Goal: Book appointment/travel/reservation

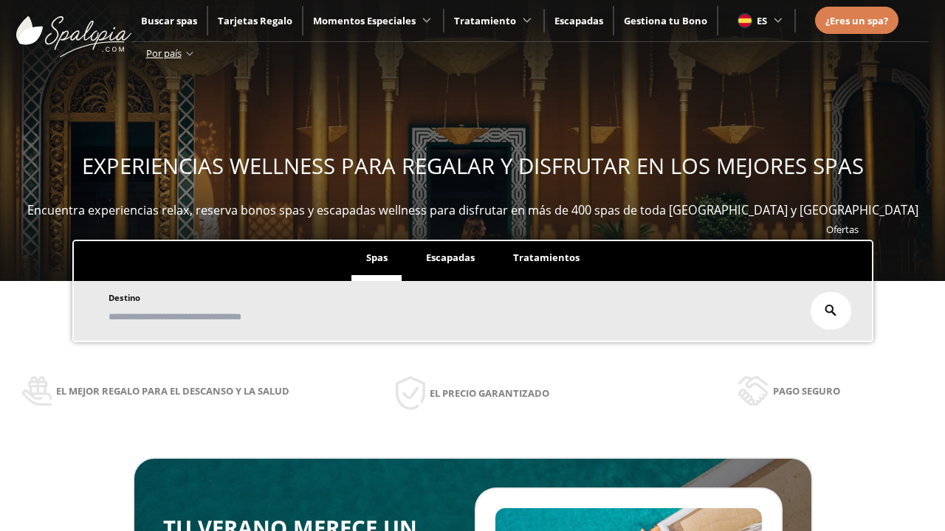
click at [450, 251] on span "Escapadas" at bounding box center [450, 257] width 49 height 13
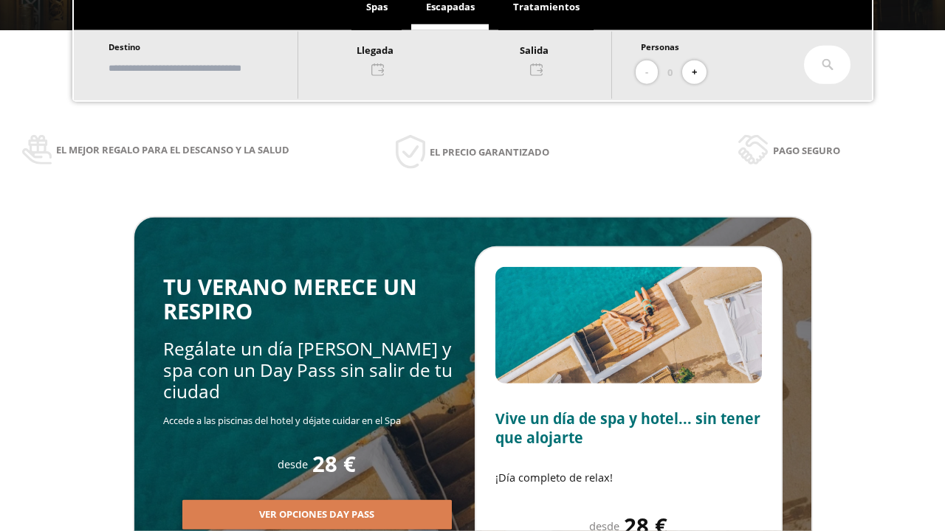
click at [208, 68] on input "text" at bounding box center [196, 68] width 184 height 26
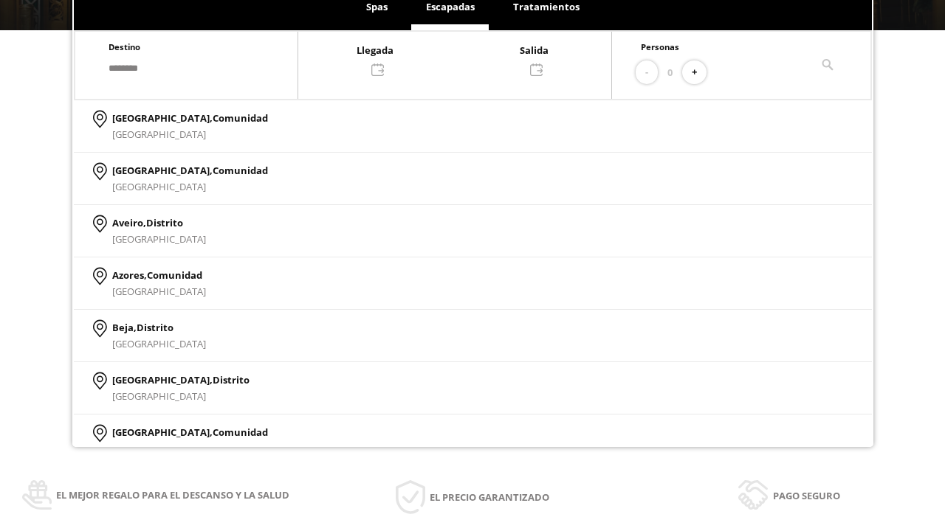
click at [469, 58] on div at bounding box center [454, 58] width 313 height 35
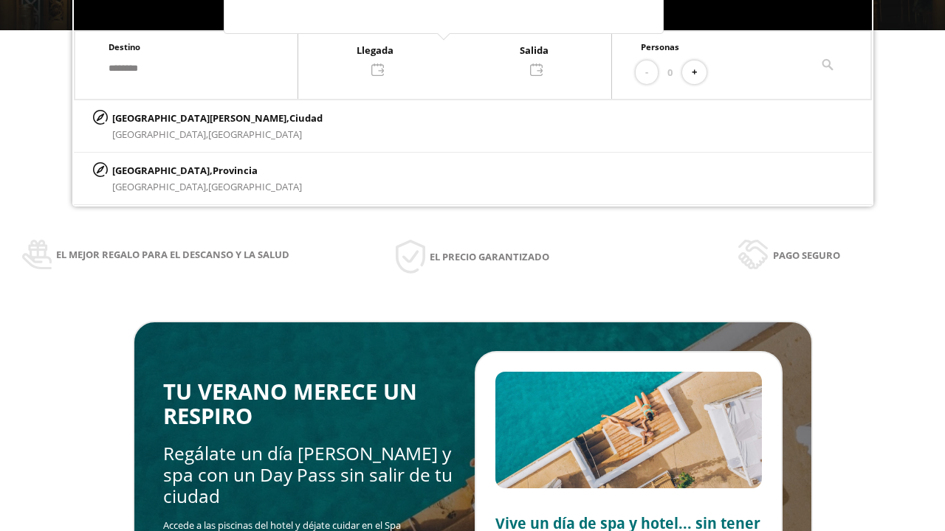
scroll to position [0, 0]
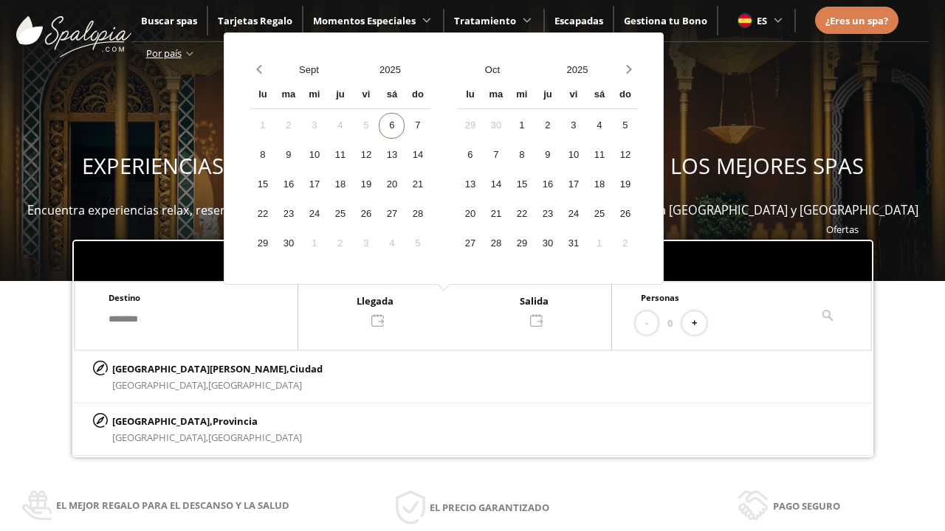
click at [275, 155] on div "8" at bounding box center [262, 155] width 26 height 26
click at [301, 155] on div "9" at bounding box center [288, 155] width 26 height 26
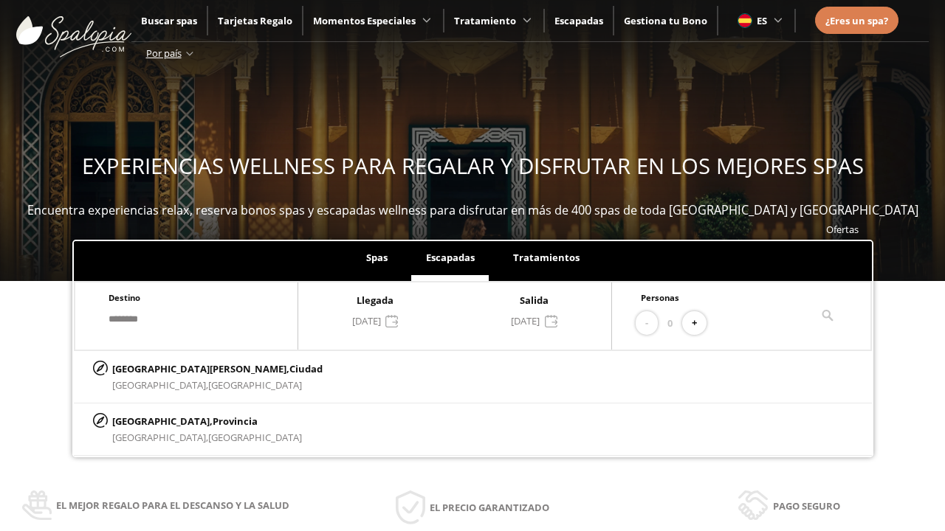
click at [699, 323] on button "+" at bounding box center [694, 323] width 24 height 24
click at [185, 368] on p "[GEOGRAPHIC_DATA][PERSON_NAME], [GEOGRAPHIC_DATA]" at bounding box center [217, 369] width 210 height 16
type input "**********"
